Goal: Information Seeking & Learning: Find specific fact

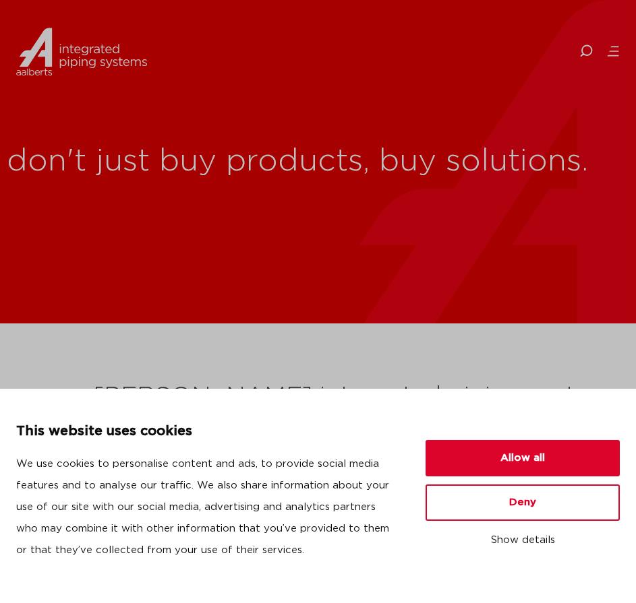
click at [208, 297] on div "don't just buy products, buy solutions." at bounding box center [318, 162] width 636 height 324
click at [583, 55] on icon at bounding box center [585, 51] width 13 height 13
click at [475, 44] on input "Search" at bounding box center [528, 50] width 216 height 31
paste input "24502"
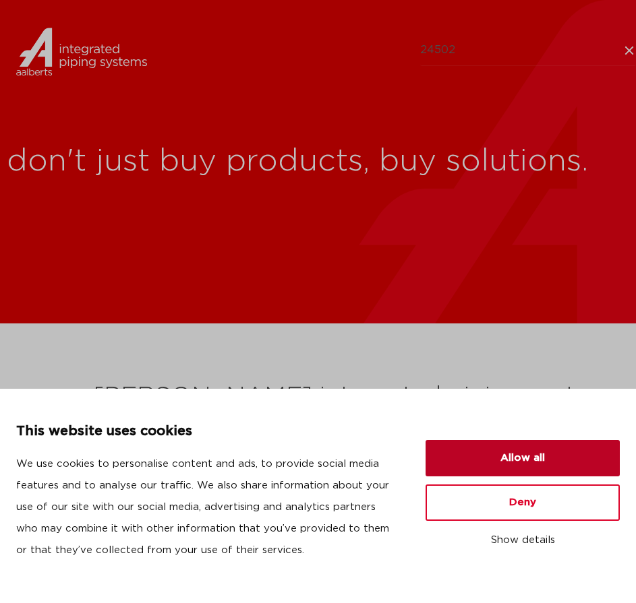
type input "24502"
drag, startPoint x: 525, startPoint y: 467, endPoint x: 526, endPoint y: 444, distance: 22.9
click at [525, 467] on button "Allow all" at bounding box center [522, 458] width 194 height 36
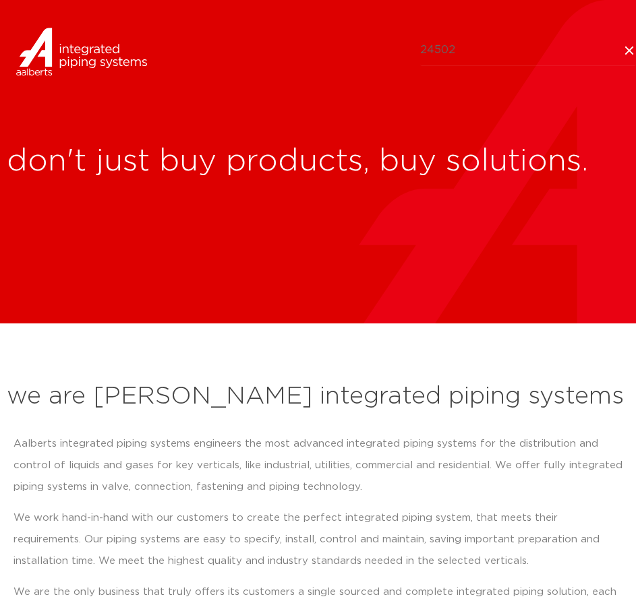
click at [516, 51] on input "24502" at bounding box center [528, 50] width 216 height 31
click button "Search" at bounding box center [0, 0] width 0 height 0
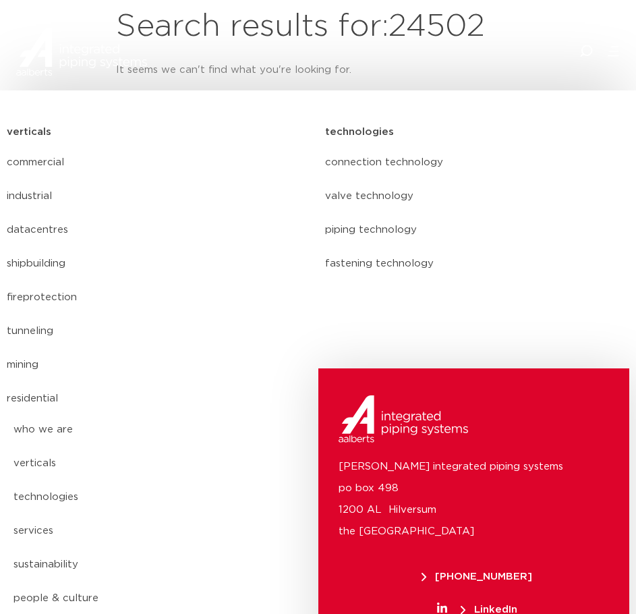
click at [530, 146] on link "connection technology" at bounding box center [477, 163] width 305 height 34
click at [597, 44] on div "who we are we are Aalberts integrated piping systems our mission our regions ou…" at bounding box center [387, 52] width 466 height 61
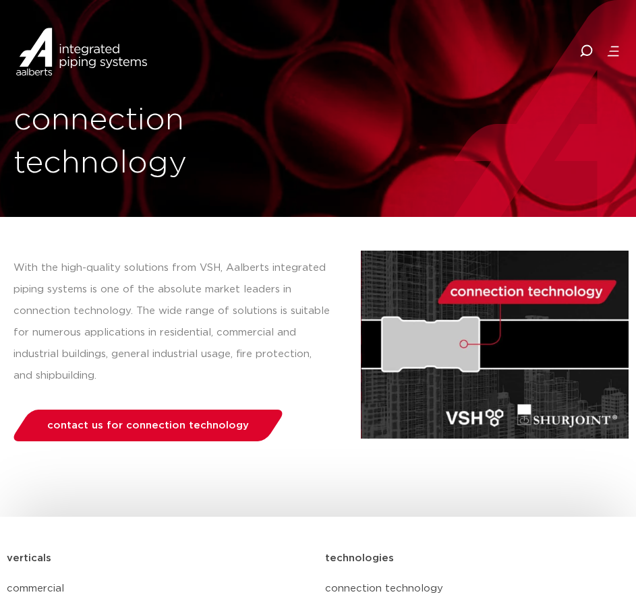
click at [587, 49] on icon at bounding box center [585, 51] width 13 height 13
click at [453, 51] on input "Search" at bounding box center [528, 50] width 216 height 31
type input "1967"
click button "Search" at bounding box center [0, 0] width 0 height 0
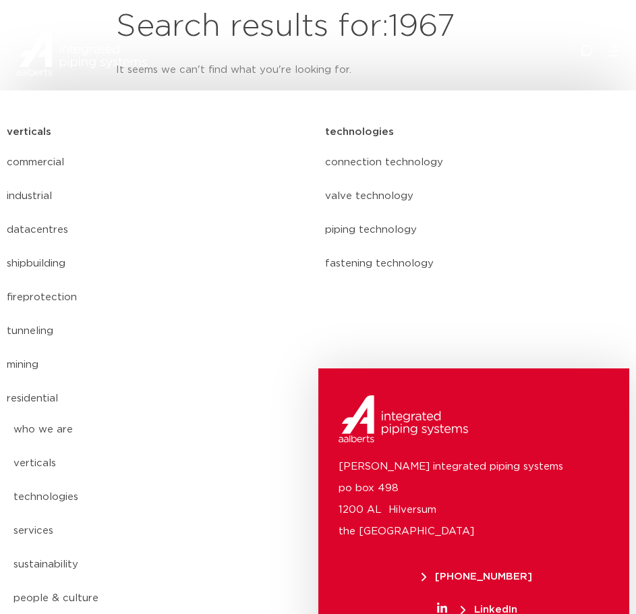
click at [223, 25] on div "who we are we are Aalberts integrated piping systems our mission our regions ou…" at bounding box center [387, 52] width 466 height 61
click at [603, 38] on div "who we are we are Aalberts integrated piping systems our mission our regions ou…" at bounding box center [387, 52] width 466 height 61
click at [582, 47] on icon at bounding box center [585, 51] width 13 height 13
click at [582, 49] on input "Search" at bounding box center [528, 50] width 216 height 31
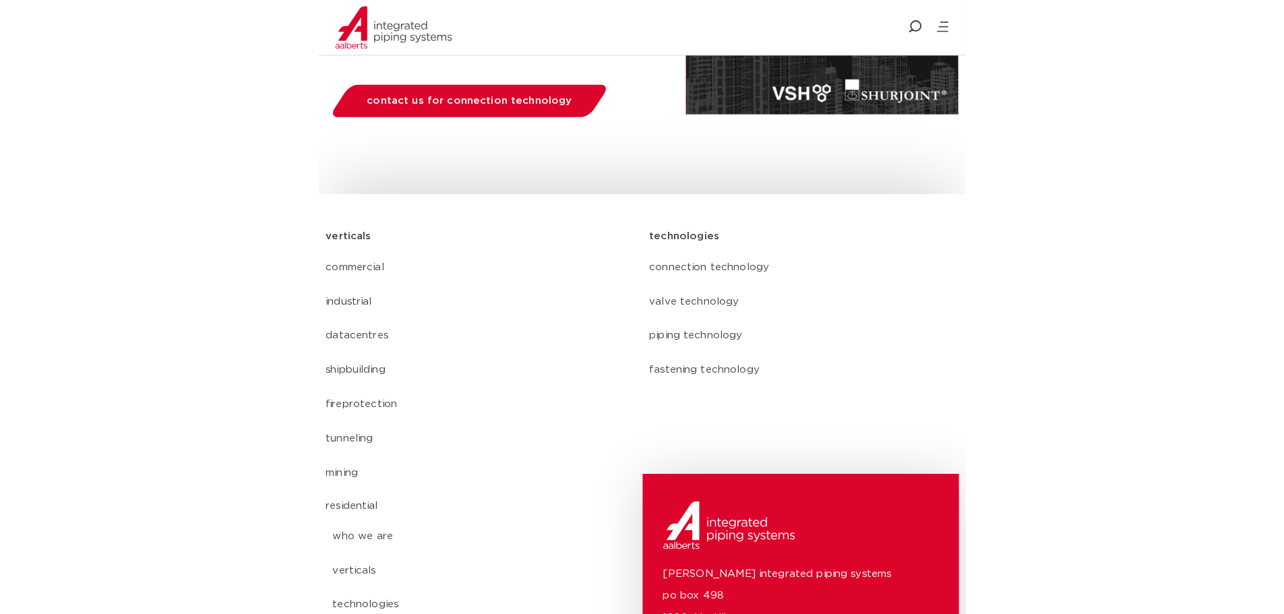
scroll to position [216, 0]
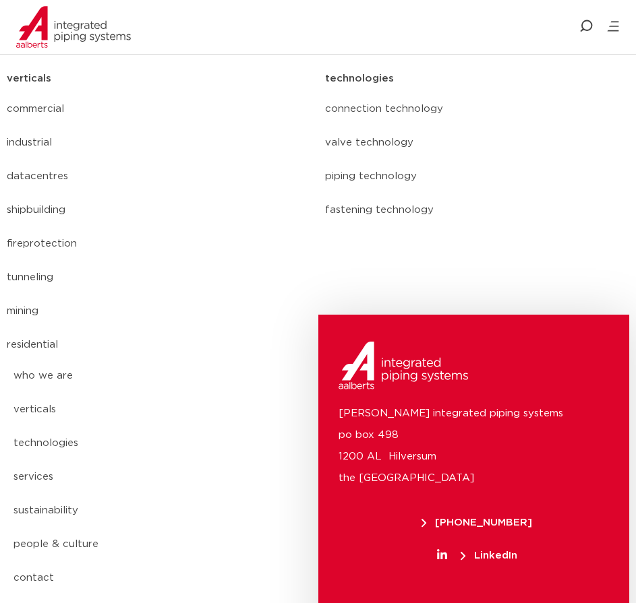
scroll to position [748, 0]
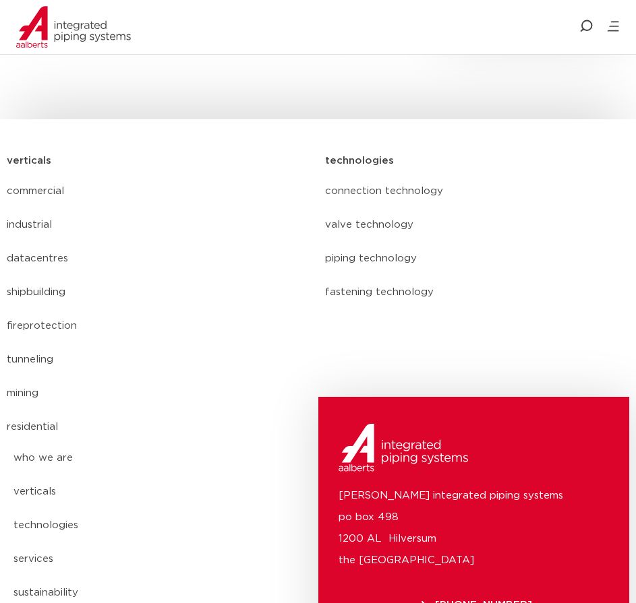
click at [22, 208] on link "industrial" at bounding box center [159, 225] width 305 height 34
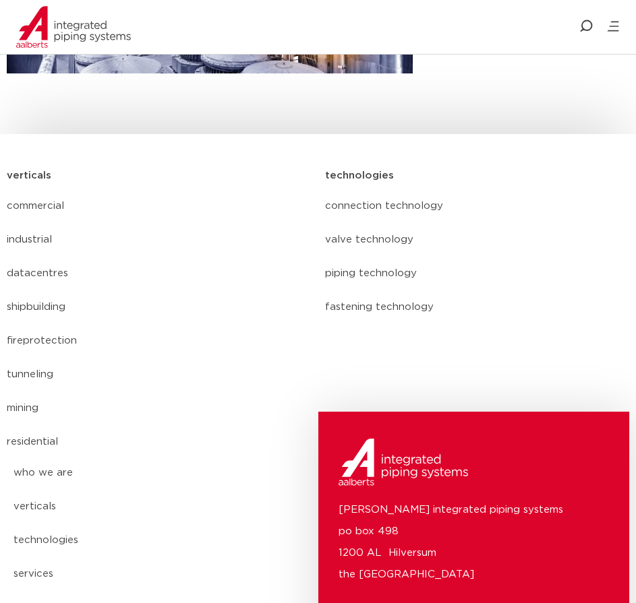
scroll to position [695, 0]
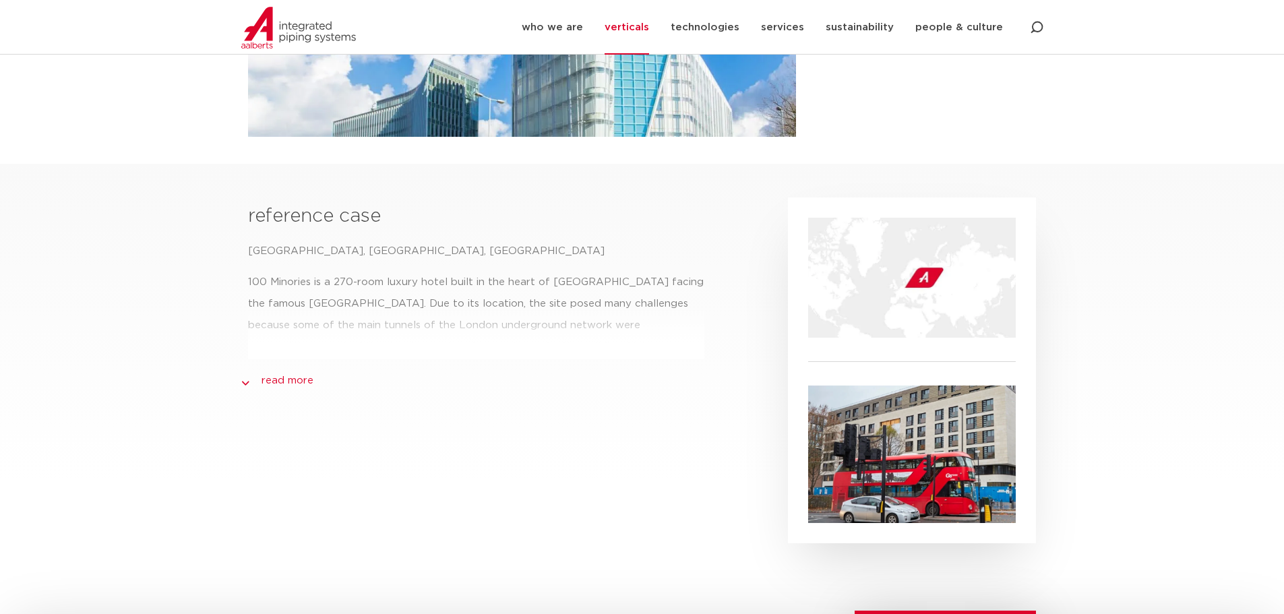
scroll to position [472, 0]
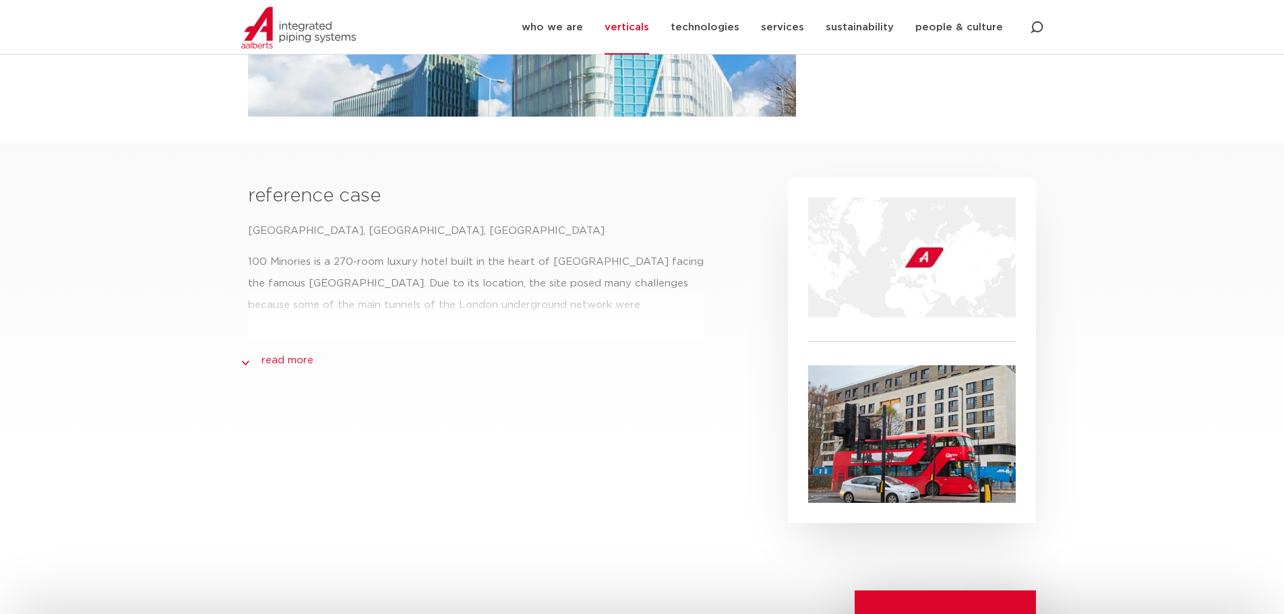
drag, startPoint x: 277, startPoint y: 361, endPoint x: 303, endPoint y: 367, distance: 27.0
click at [277, 361] on link "read more" at bounding box center [288, 361] width 52 height 16
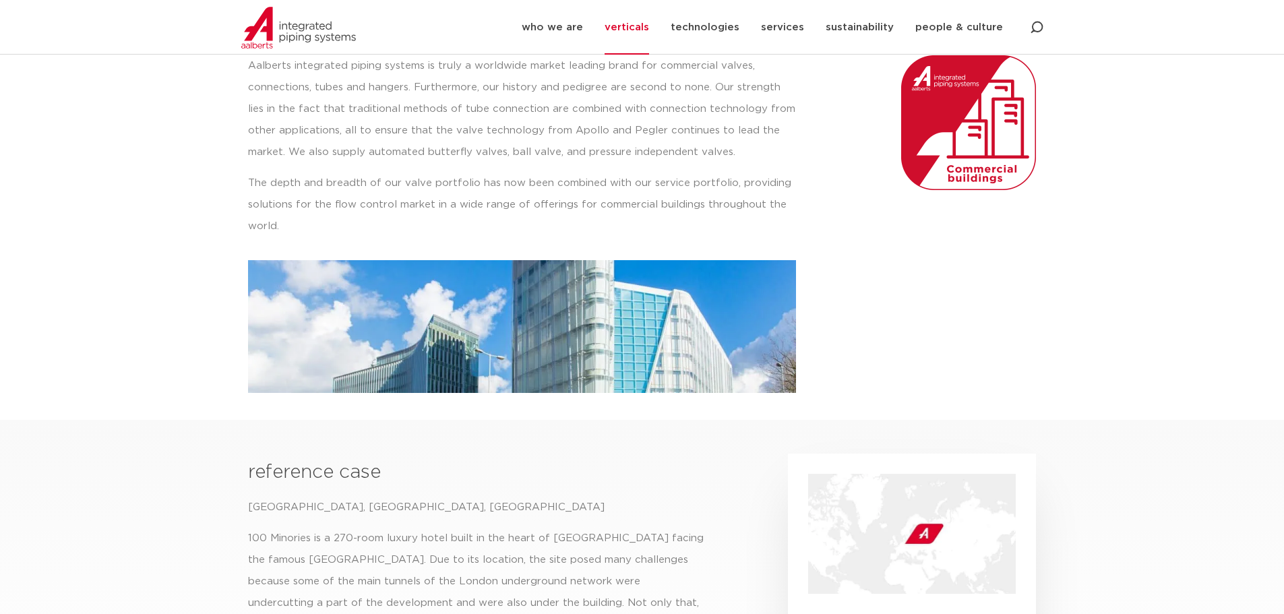
scroll to position [0, 0]
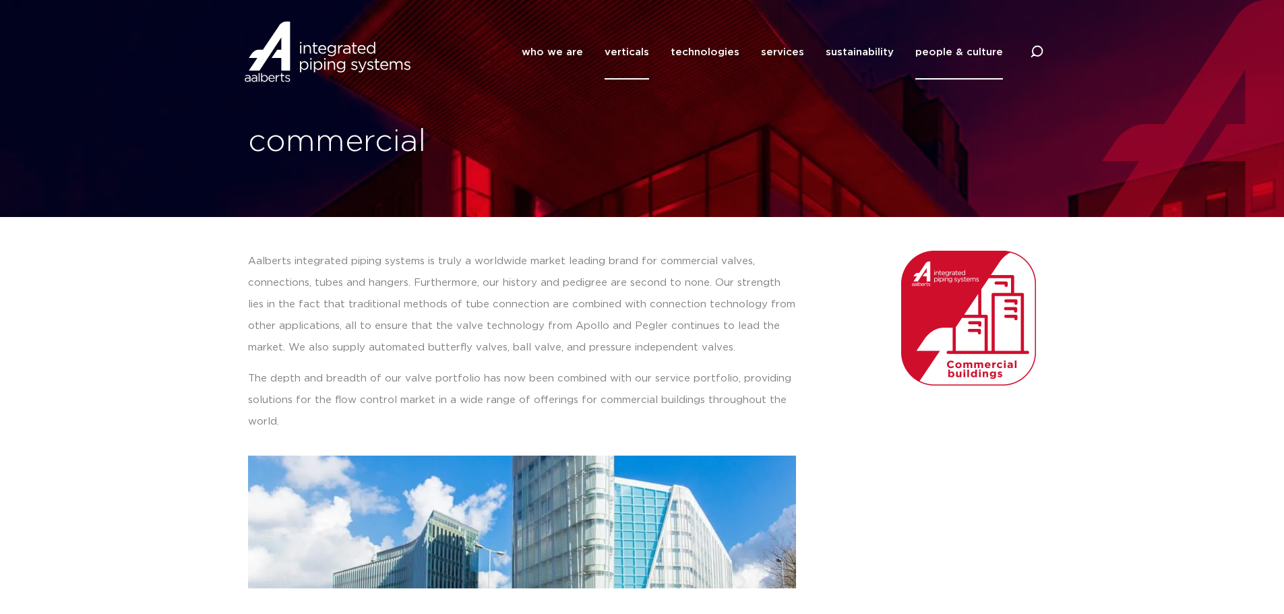
click at [635, 56] on link "people & culture" at bounding box center [960, 52] width 88 height 55
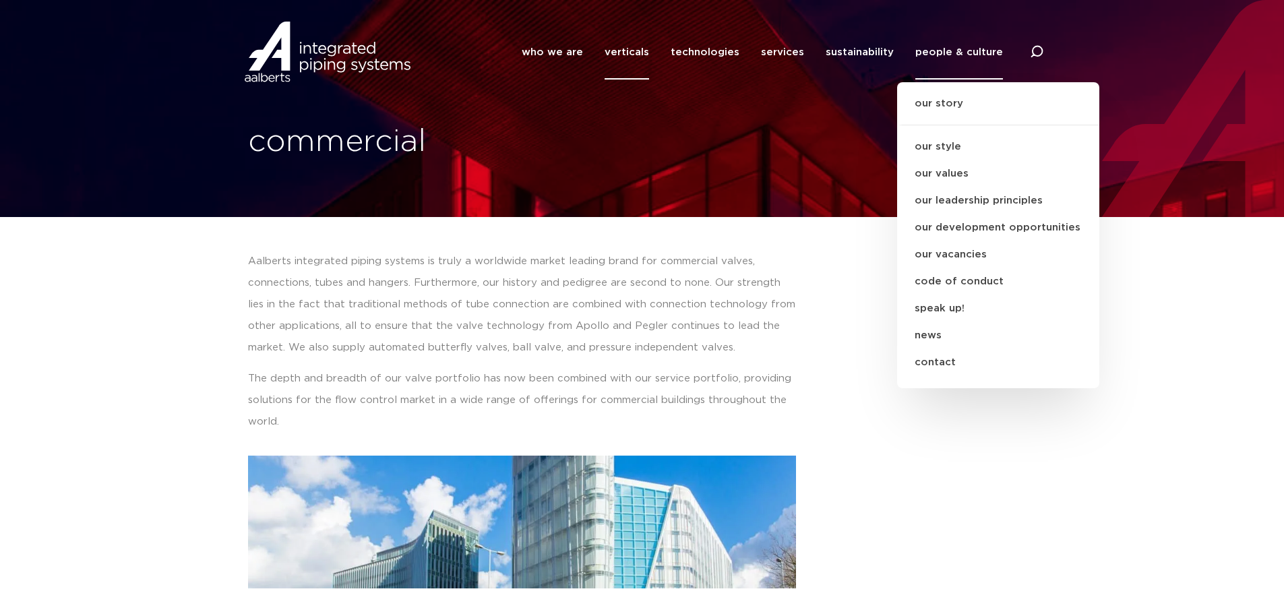
click at [326, 53] on img at bounding box center [327, 52] width 173 height 61
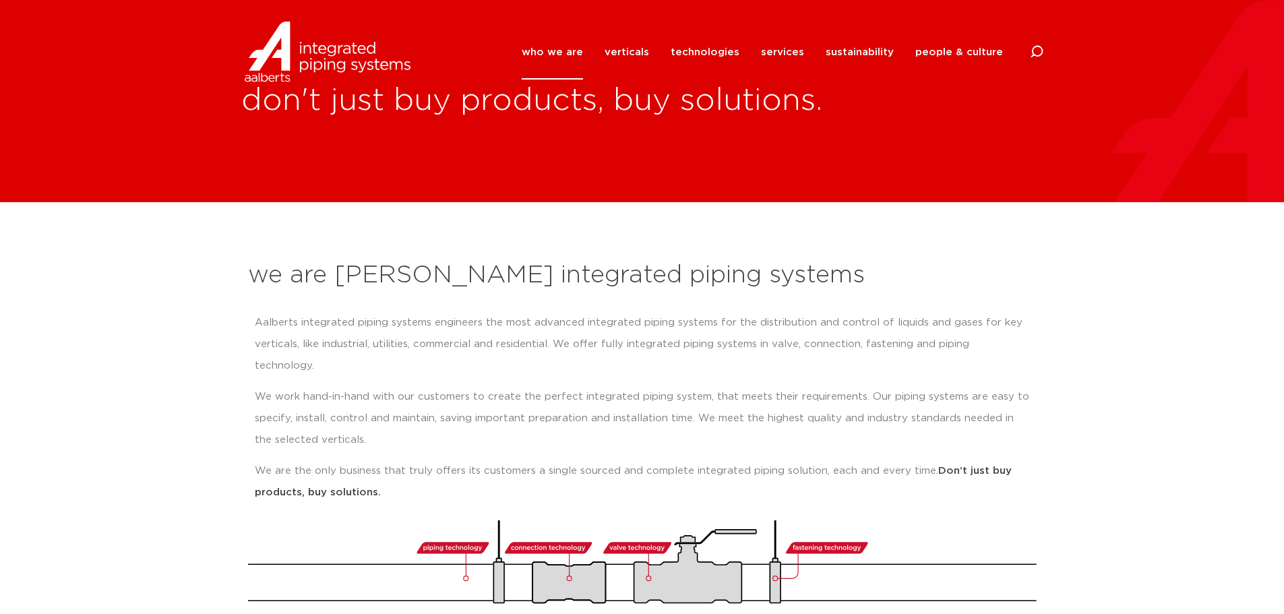
click at [1030, 53] on icon at bounding box center [1036, 51] width 13 height 13
click at [845, 53] on input "Search" at bounding box center [936, 50] width 216 height 31
paste input "3/4 IN. SWEAT LEAD-FREE BRONZE"
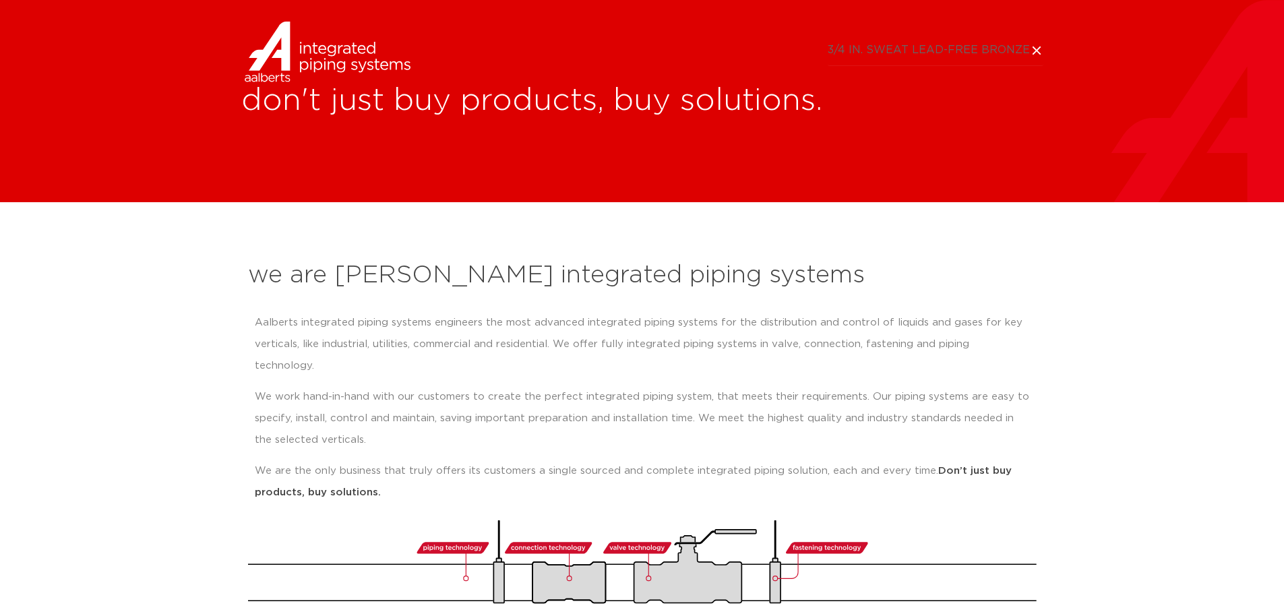
type input "3/4 IN. SWEAT LEAD-FREE BRONZE"
click button "Search" at bounding box center [0, 0] width 0 height 0
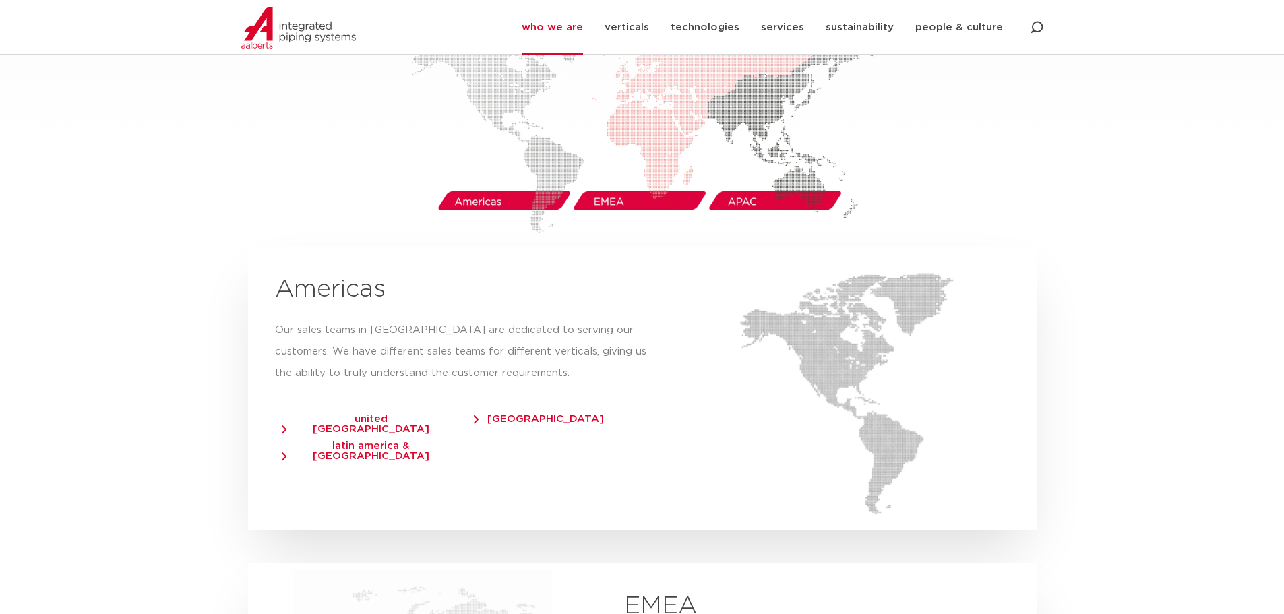
scroll to position [2360, 0]
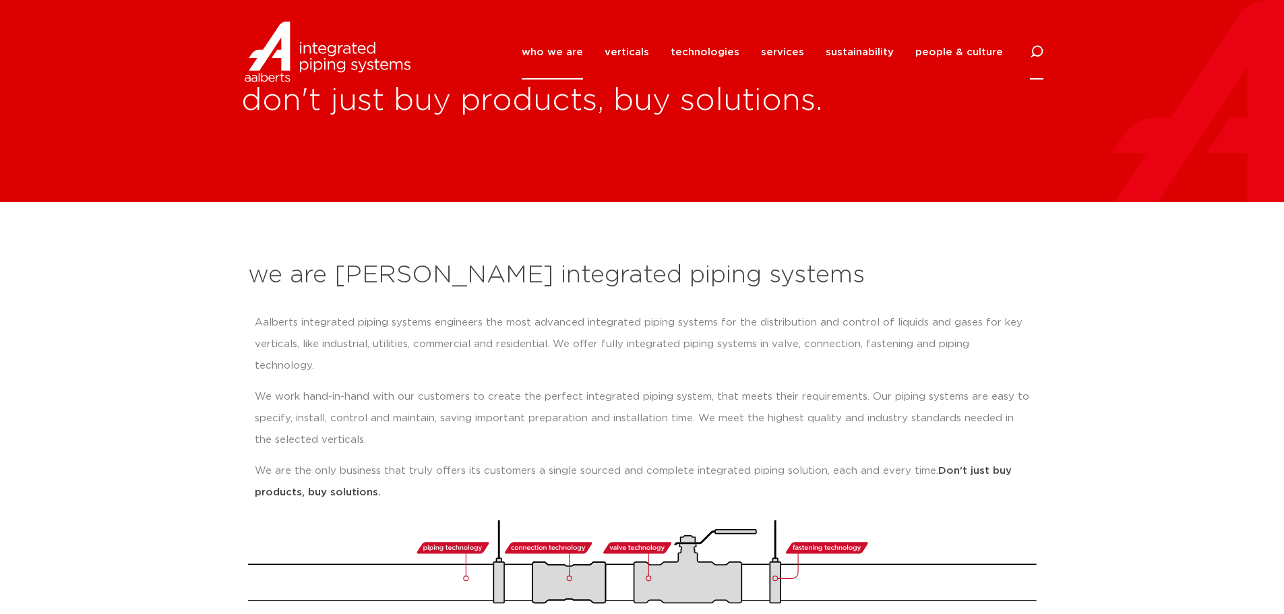
click at [1040, 48] on icon at bounding box center [1036, 52] width 16 height 16
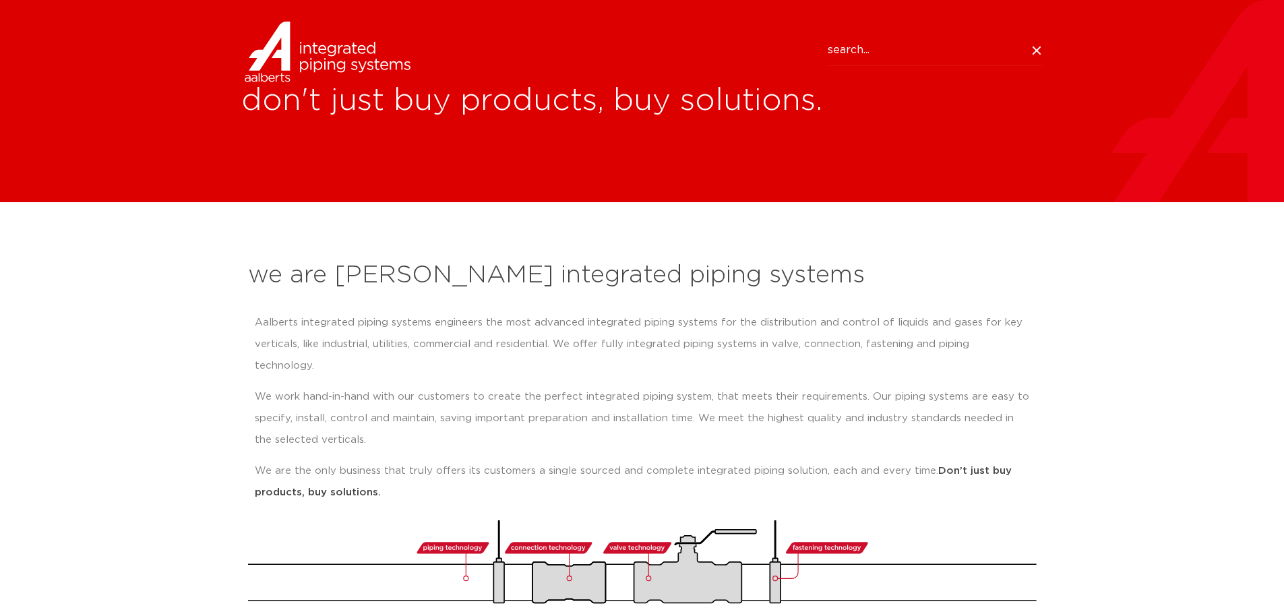
click at [854, 51] on input "Search" at bounding box center [936, 50] width 216 height 31
paste input "3/4 IN. SWEAT LEAD-FREE BRONZE"
drag, startPoint x: 881, startPoint y: 49, endPoint x: 978, endPoint y: 49, distance: 96.4
click at [978, 49] on input "3/4 IN. SWEAT LEAD-FREE BRONZE" at bounding box center [936, 50] width 216 height 31
type input "3/4 IN. BRONZE"
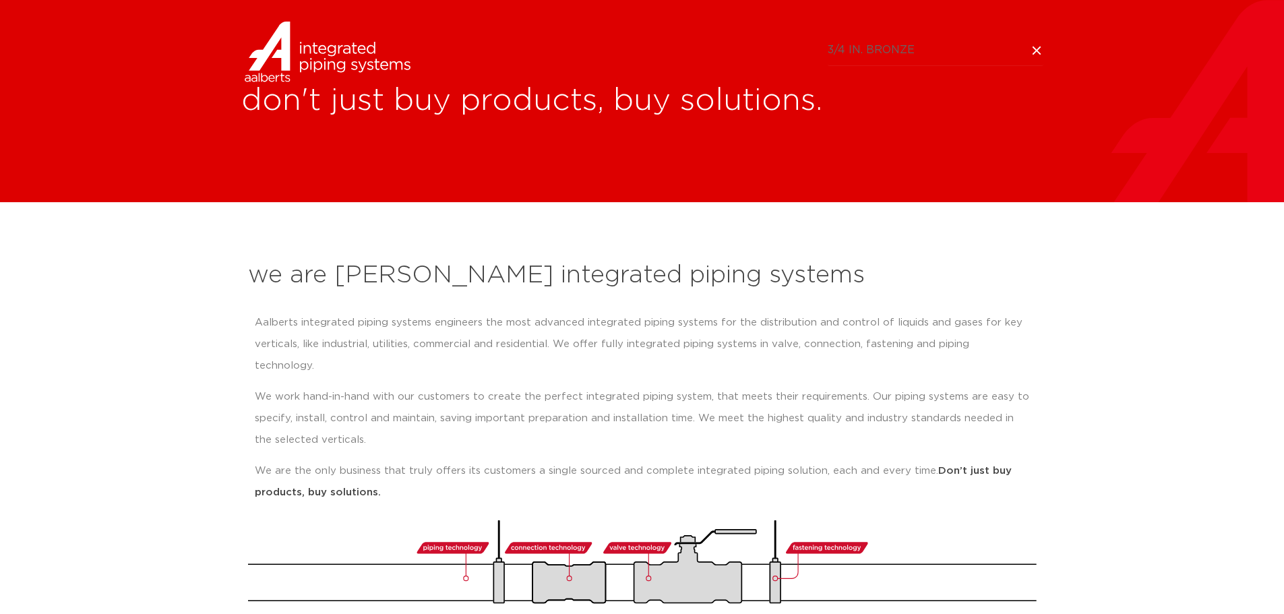
click button "Search" at bounding box center [0, 0] width 0 height 0
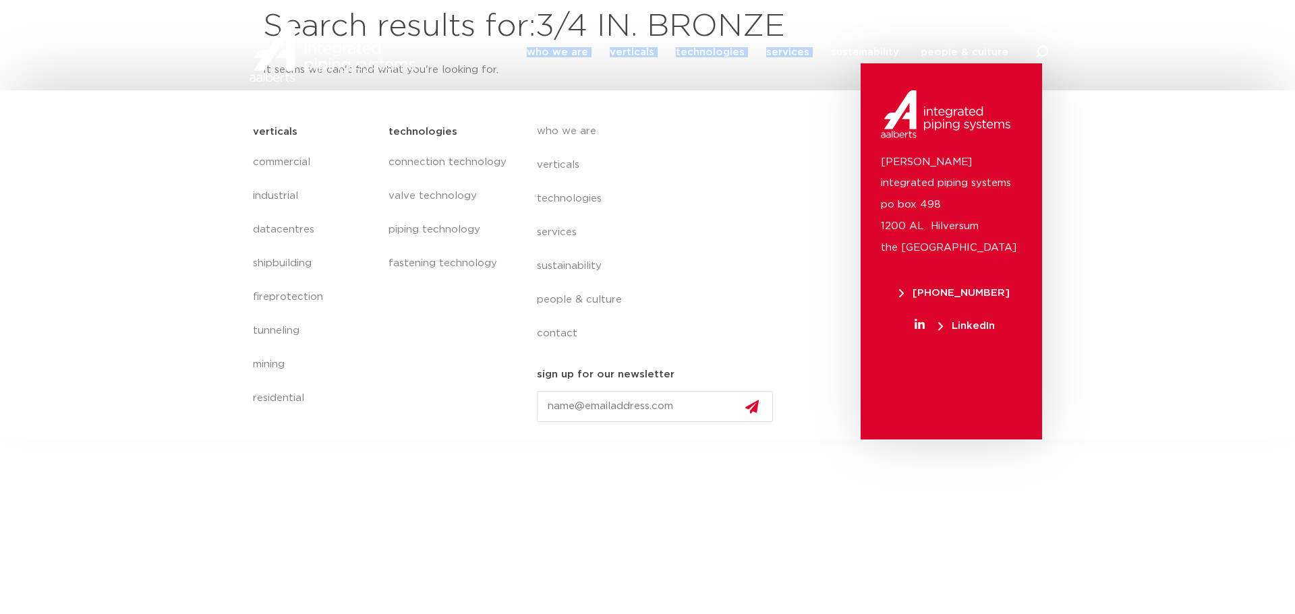
drag, startPoint x: 816, startPoint y: 16, endPoint x: 540, endPoint y: 4, distance: 276.0
click at [540, 4] on header "who we are we are [PERSON_NAME] integrated piping systems our mission our regio…" at bounding box center [647, 41] width 1295 height 82
